Goal: Information Seeking & Learning: Learn about a topic

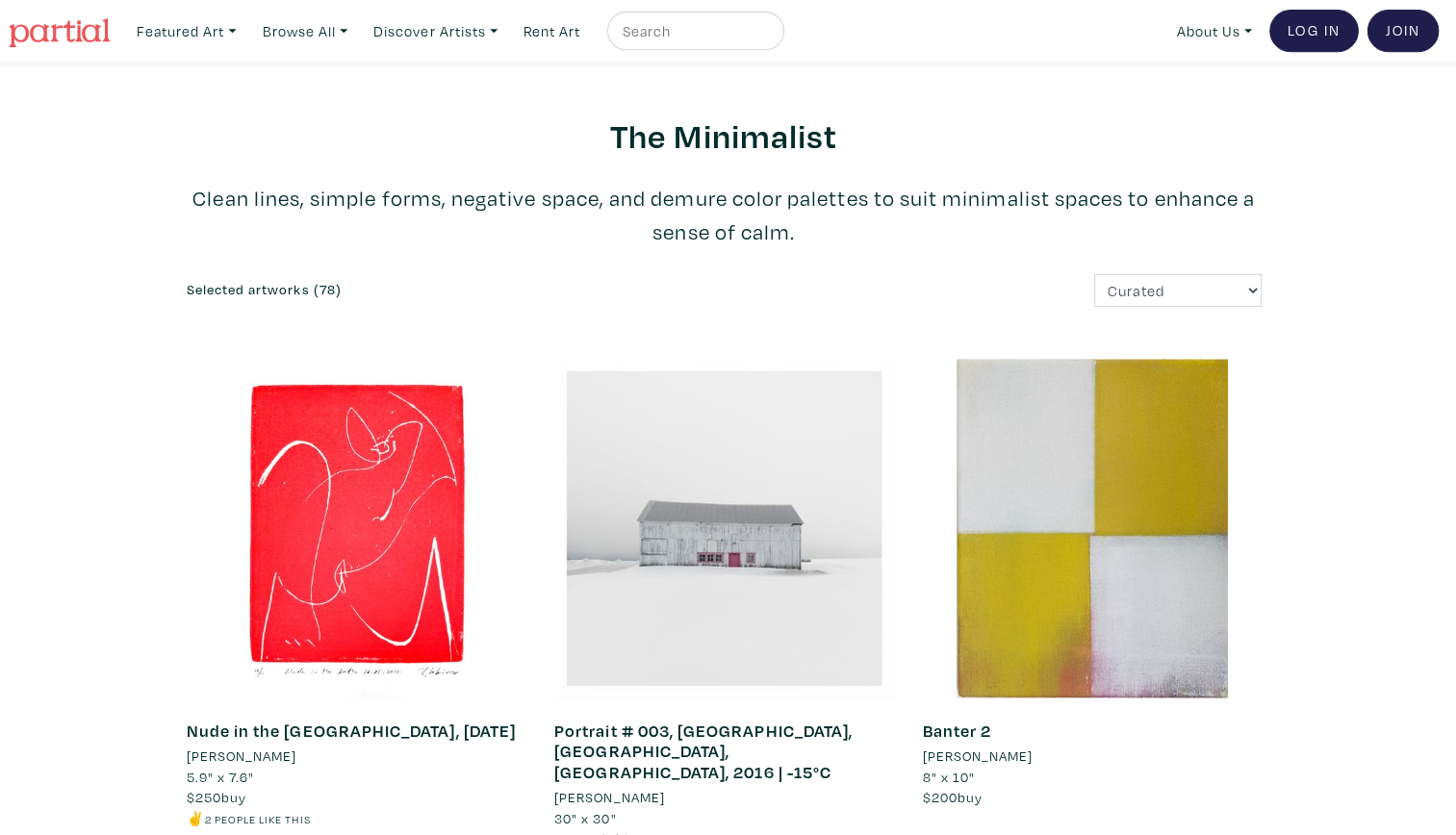
click at [660, 40] on input "text" at bounding box center [698, 31] width 144 height 24
type input "black people"
click at [774, 36] on button "submit" at bounding box center [774, 36] width 0 height 0
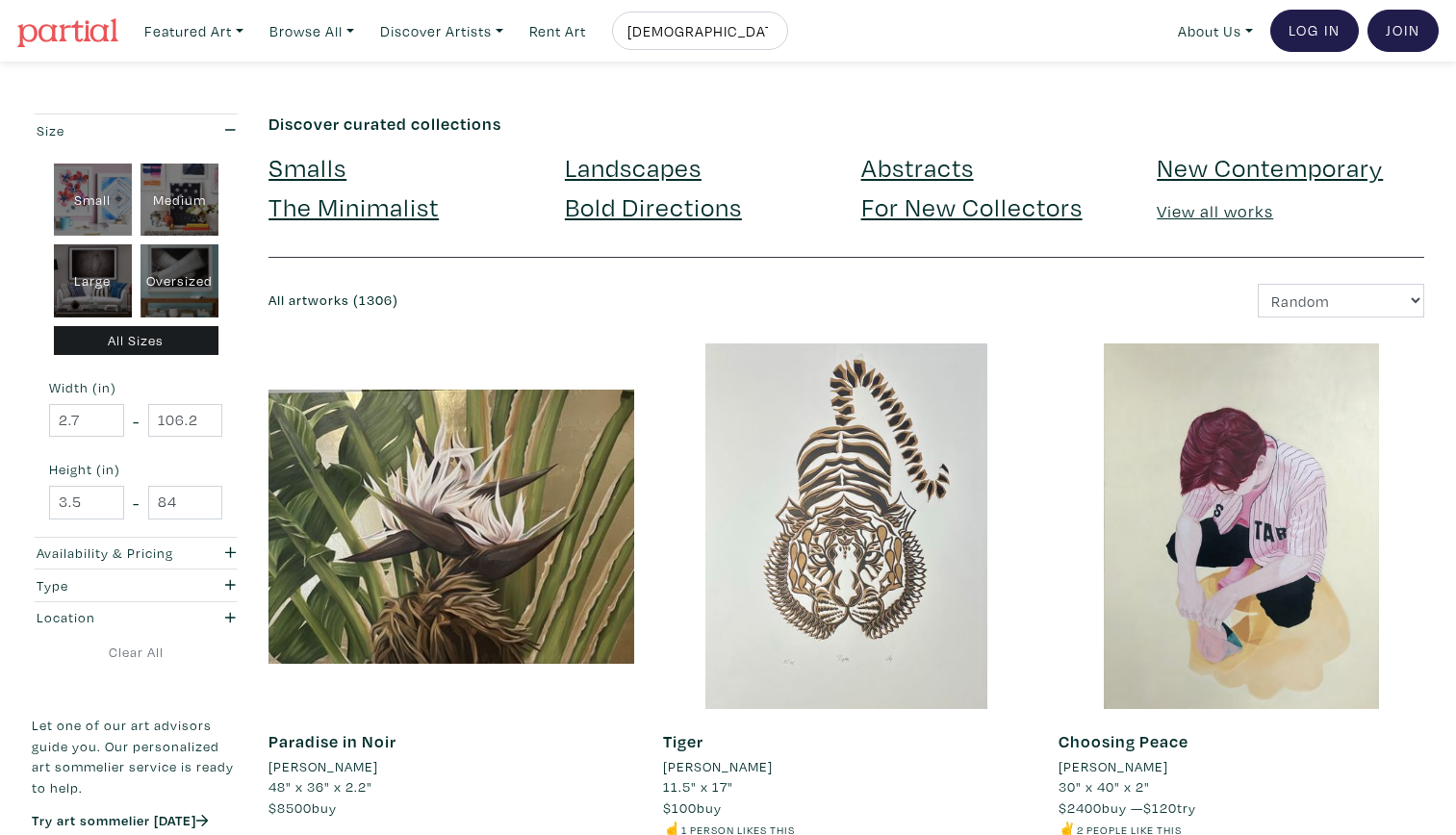
click at [1233, 216] on link "View all works" at bounding box center [1215, 211] width 117 height 23
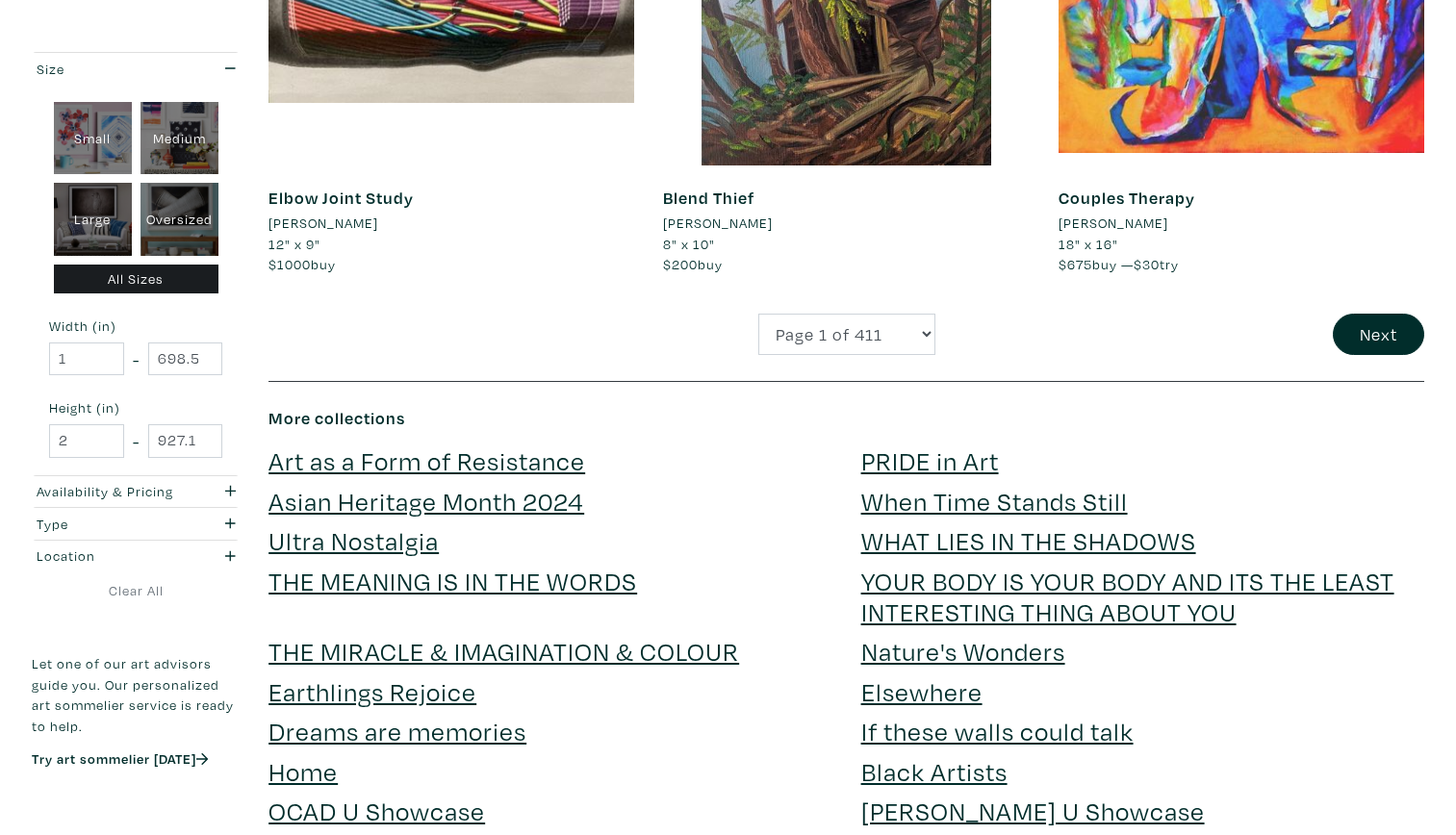
scroll to position [4353, 0]
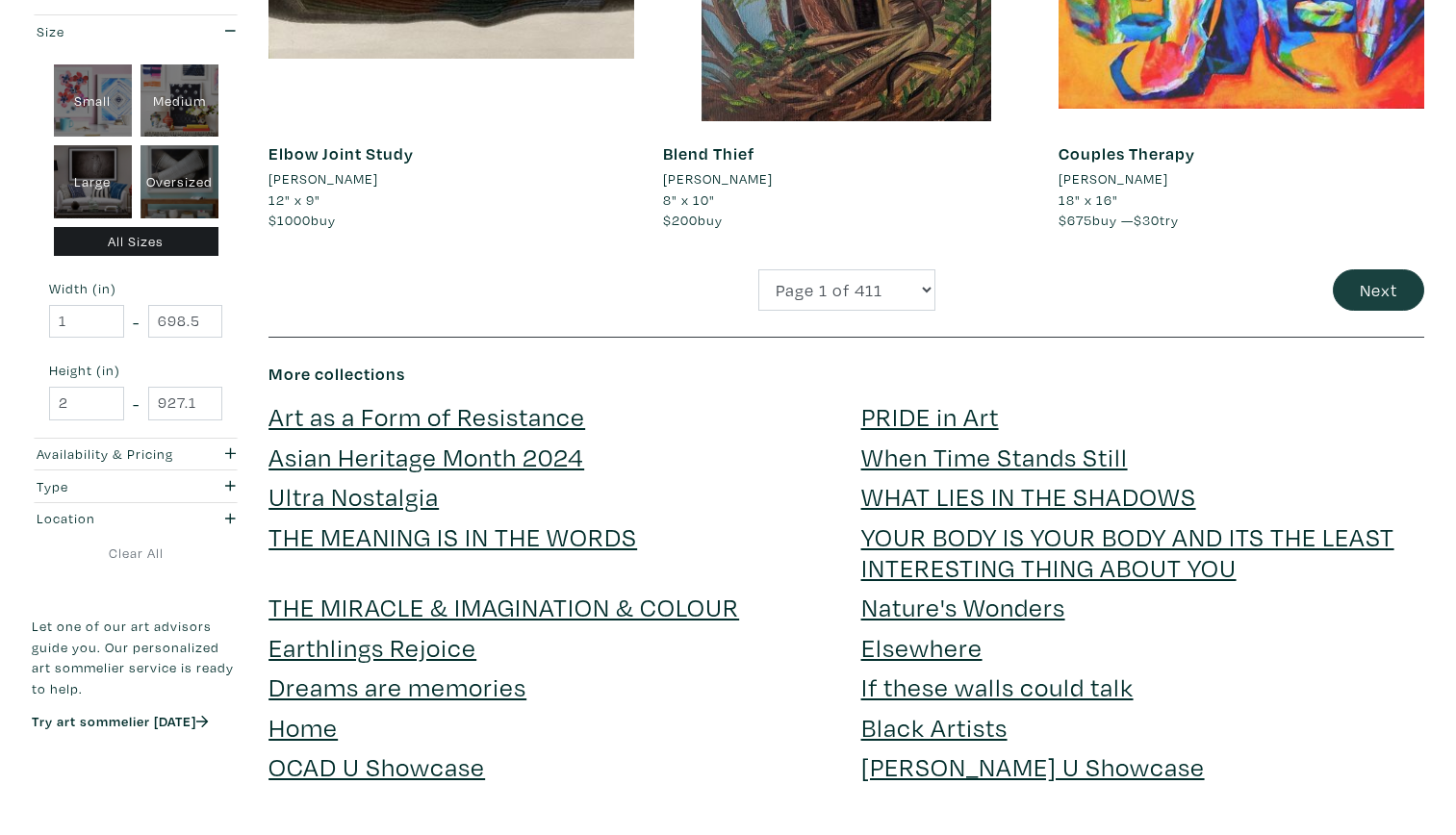
click at [1394, 282] on button "Next" at bounding box center [1378, 290] width 91 height 41
